Goal: Transaction & Acquisition: Subscribe to service/newsletter

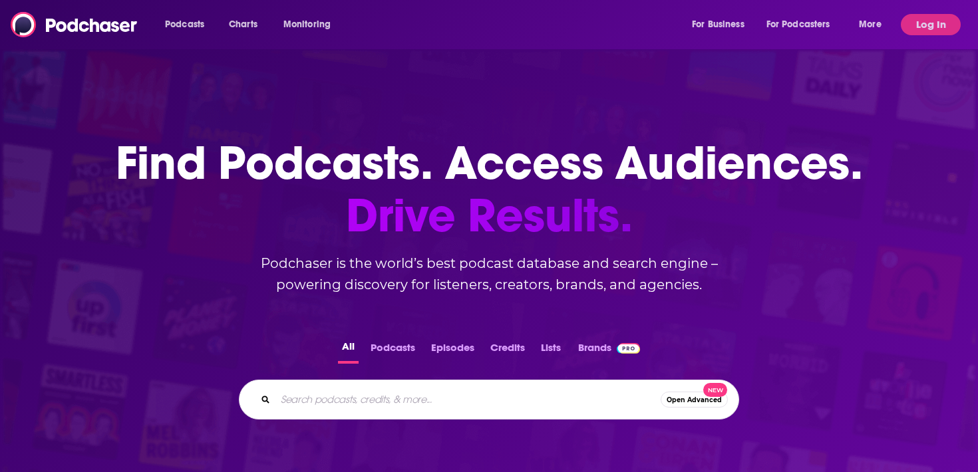
click at [323, 405] on input "Search podcasts, credits, & more..." at bounding box center [467, 399] width 385 height 21
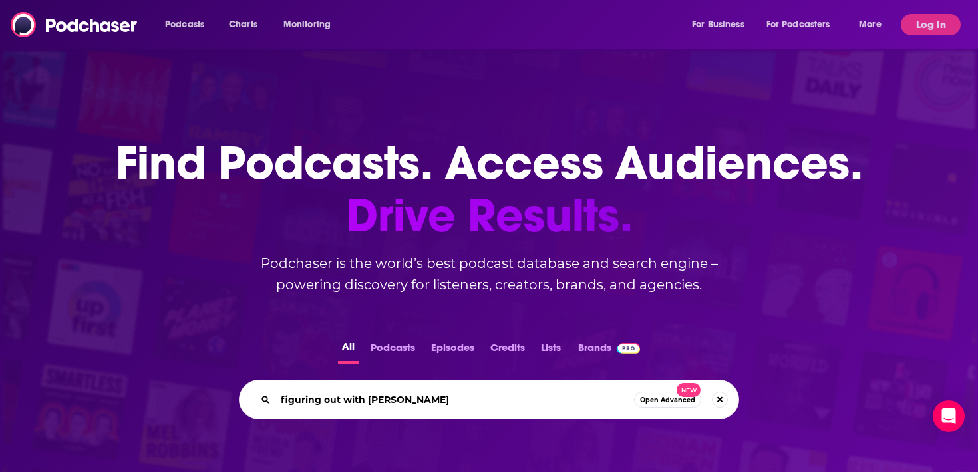
type input "figuring out with [PERSON_NAME]"
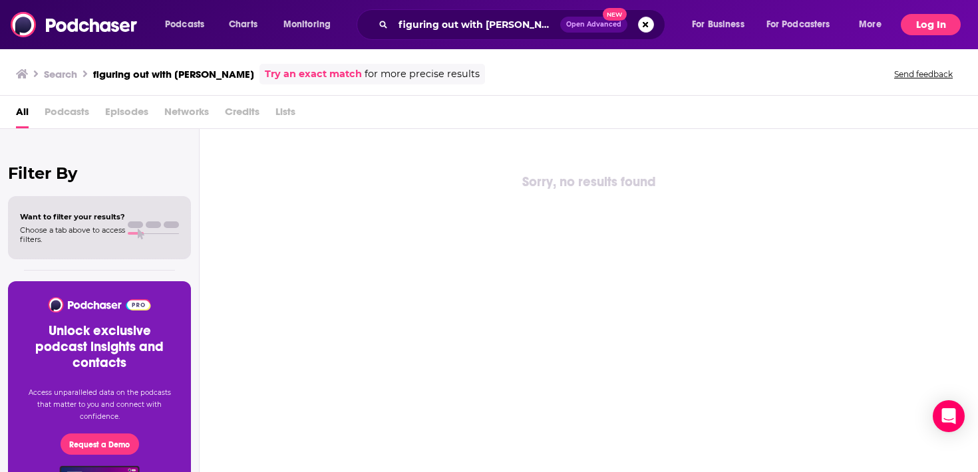
click at [929, 25] on button "Log In" at bounding box center [931, 24] width 60 height 21
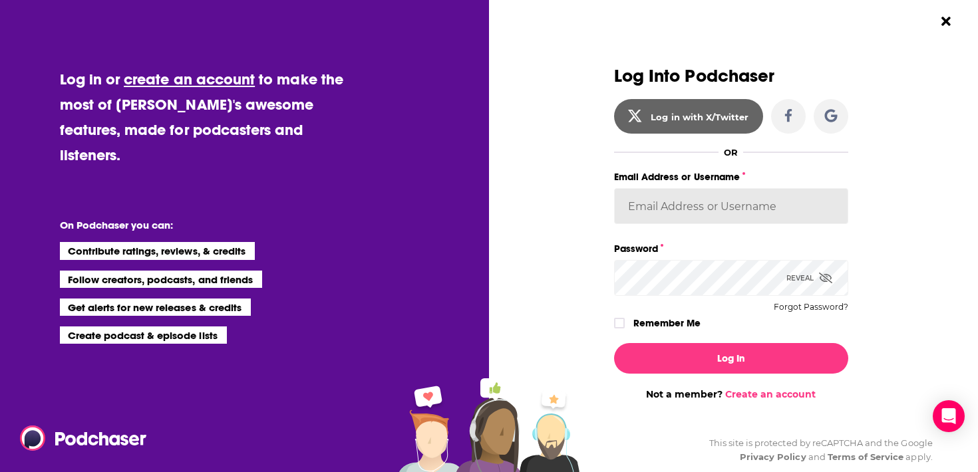
type input "CharlotteStaley"
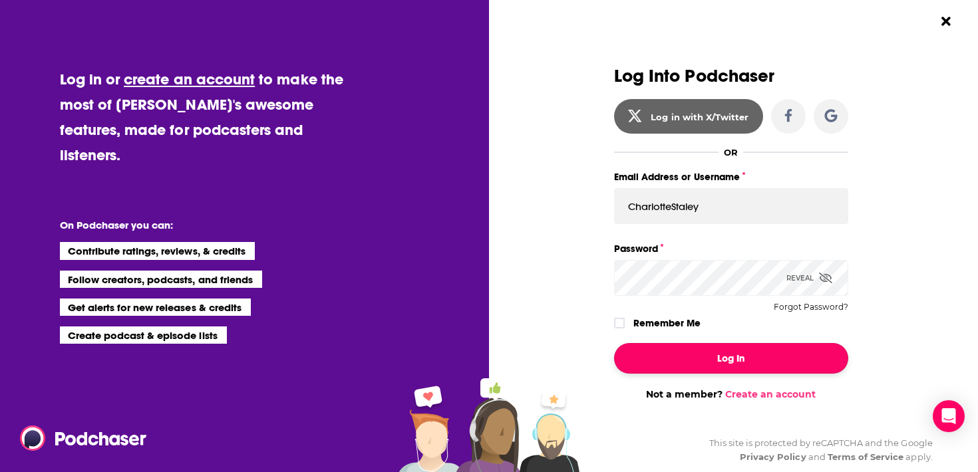
click at [702, 346] on button "Log In" at bounding box center [731, 358] width 234 height 31
click at [675, 349] on button "Dialog" at bounding box center [731, 358] width 234 height 31
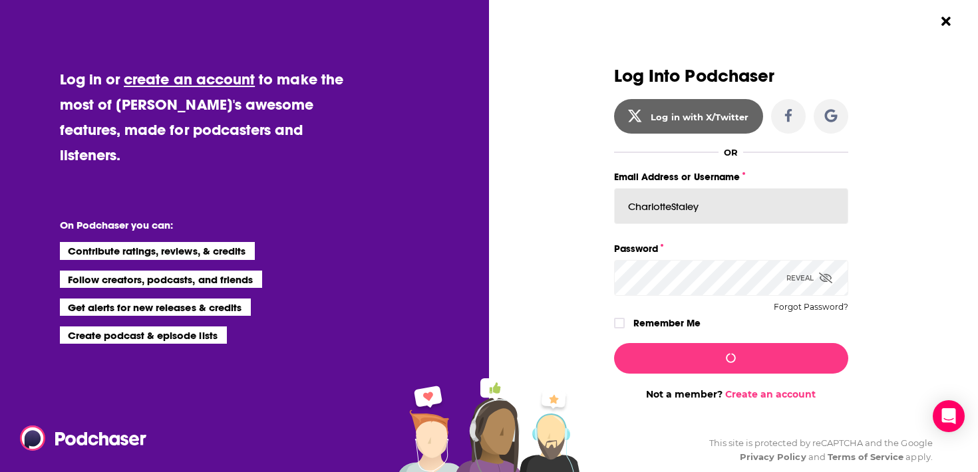
click at [741, 206] on input "CharlotteStaley" at bounding box center [731, 206] width 234 height 36
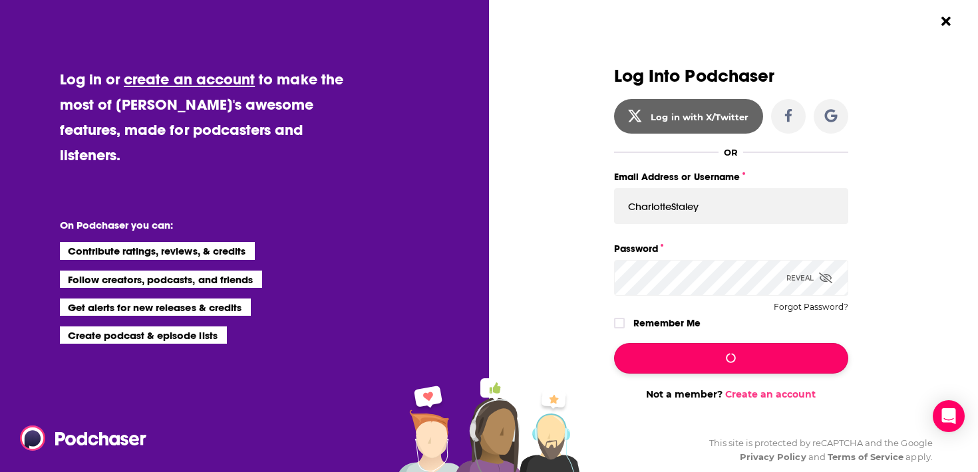
click at [745, 355] on button "Dialog" at bounding box center [731, 358] width 234 height 31
